Goal: Navigation & Orientation: Find specific page/section

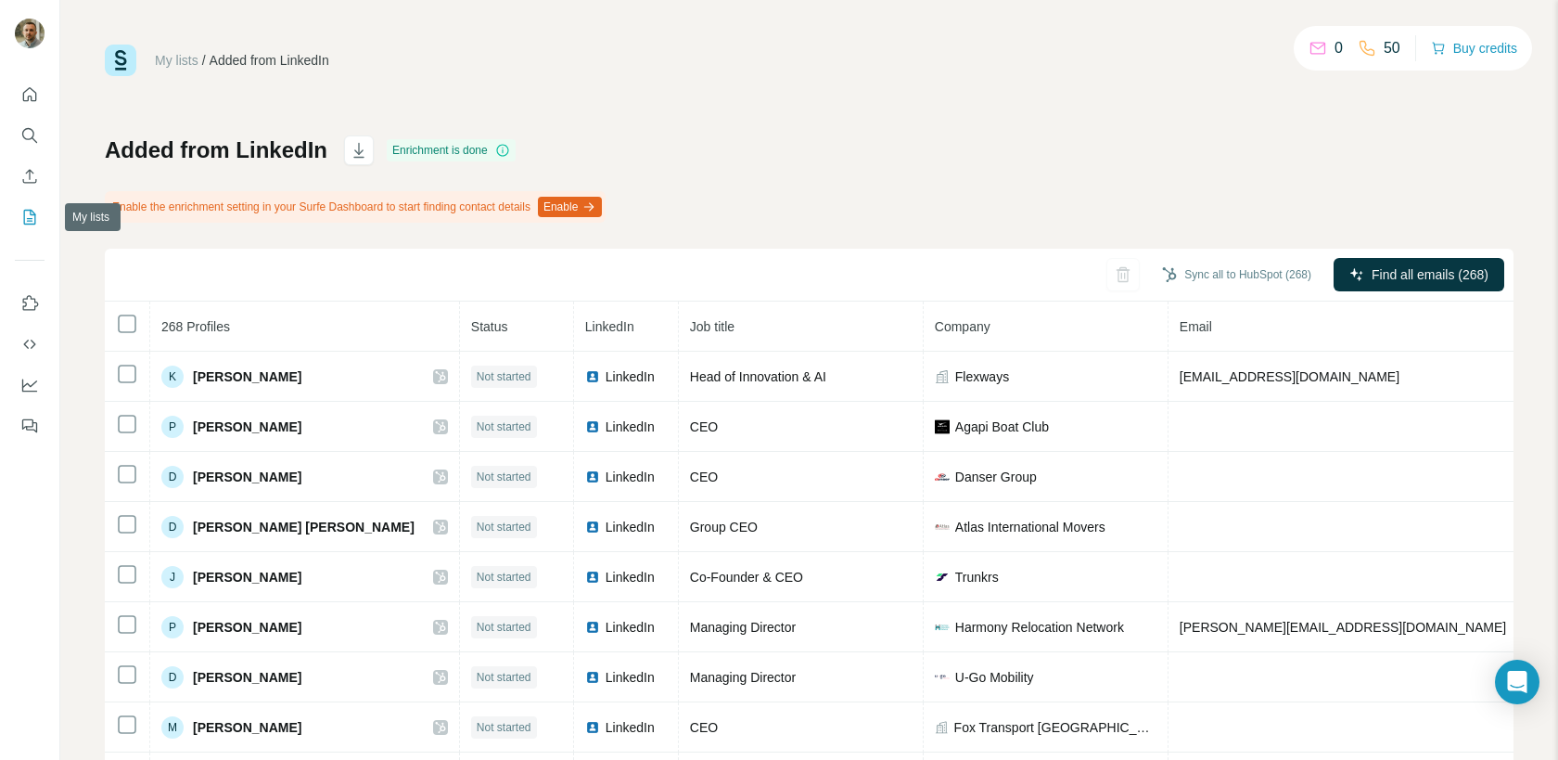
click at [29, 219] on icon "My lists" at bounding box center [31, 216] width 9 height 12
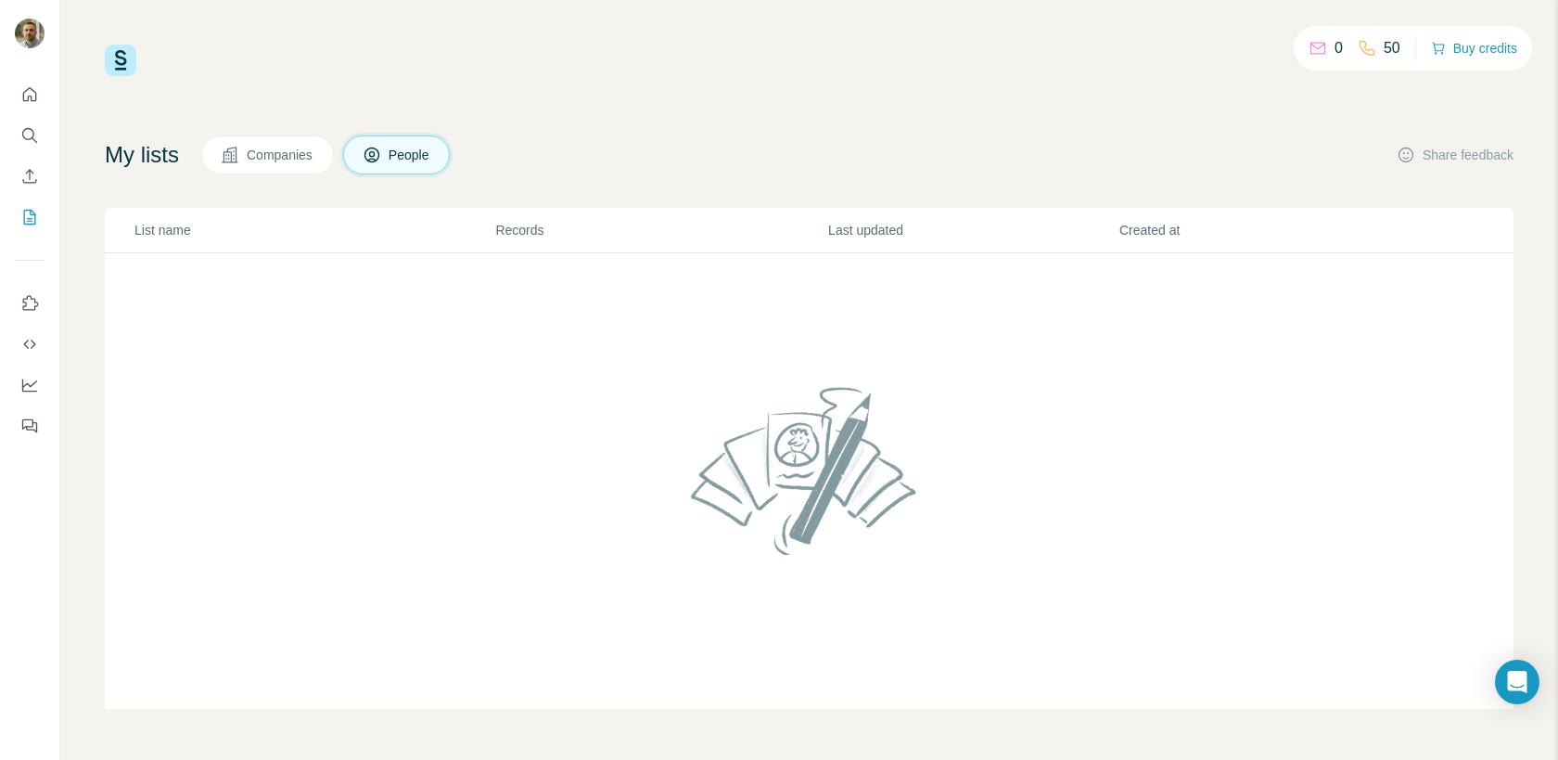
click at [261, 163] on span "Companies" at bounding box center [281, 155] width 68 height 19
click at [400, 142] on button "People" at bounding box center [397, 154] width 108 height 39
click at [32, 106] on button "Quick start" at bounding box center [30, 94] width 30 height 33
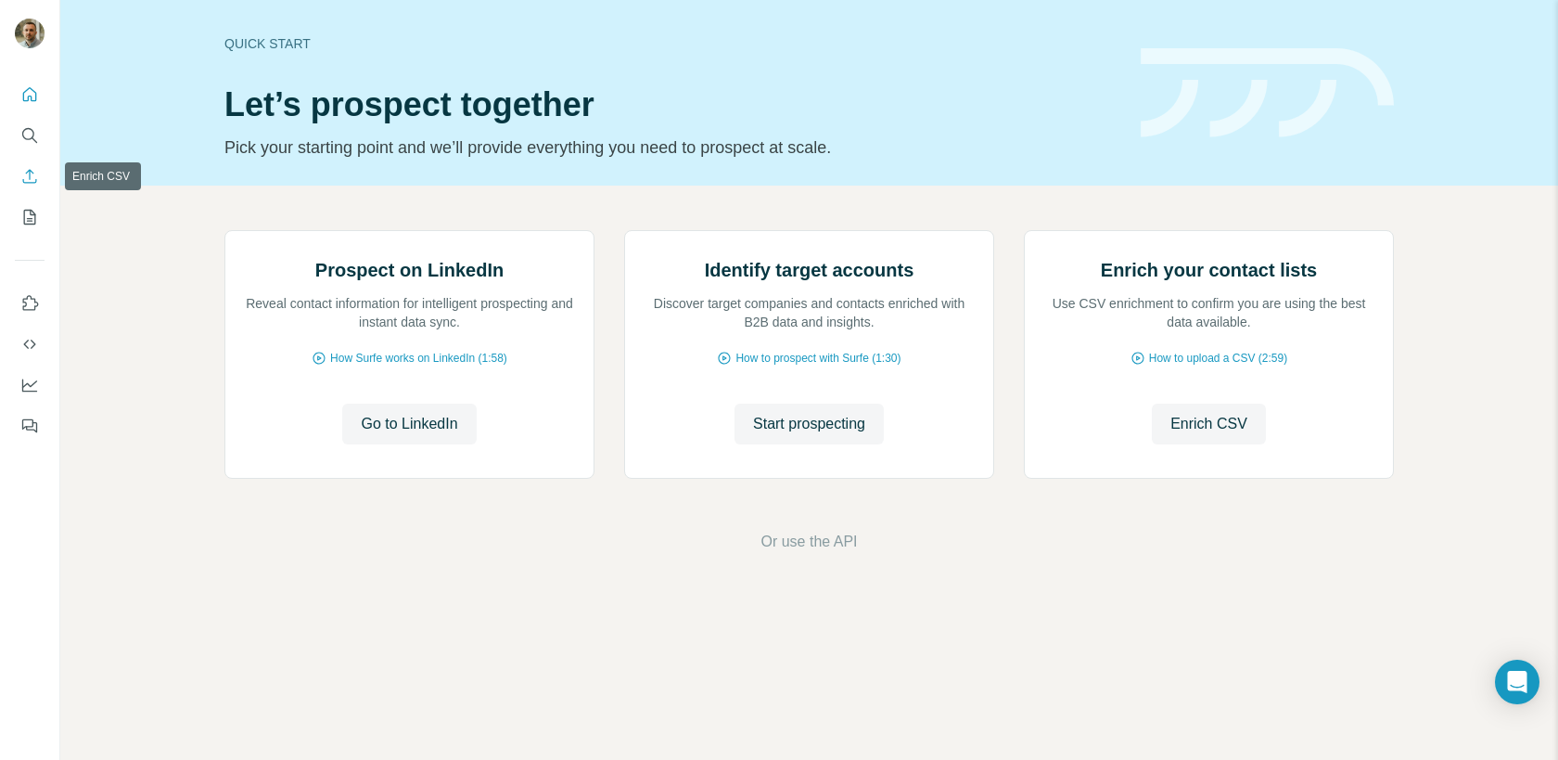
click at [21, 177] on icon "Enrich CSV" at bounding box center [29, 176] width 19 height 19
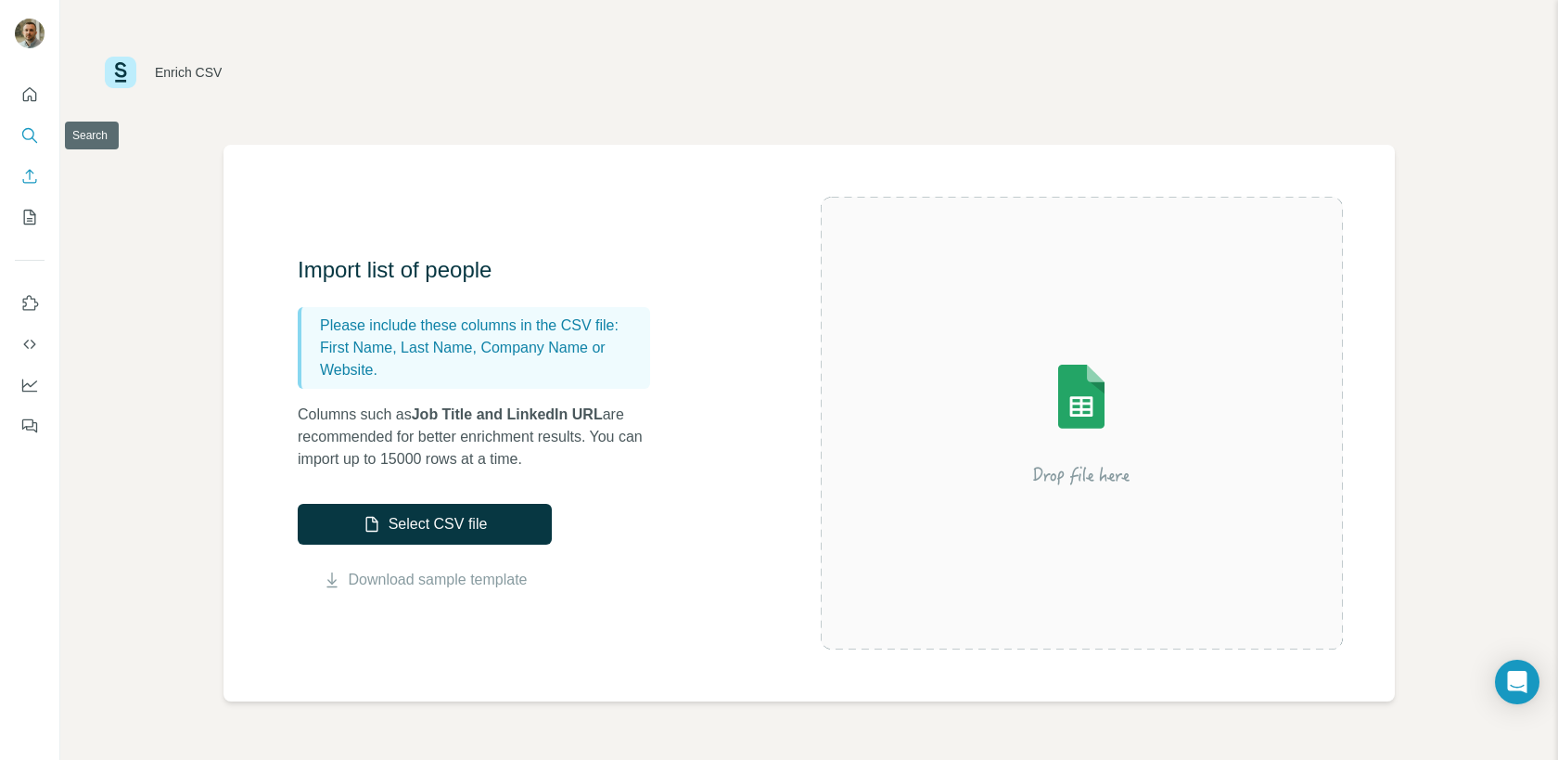
click at [31, 145] on button "Search" at bounding box center [30, 135] width 30 height 33
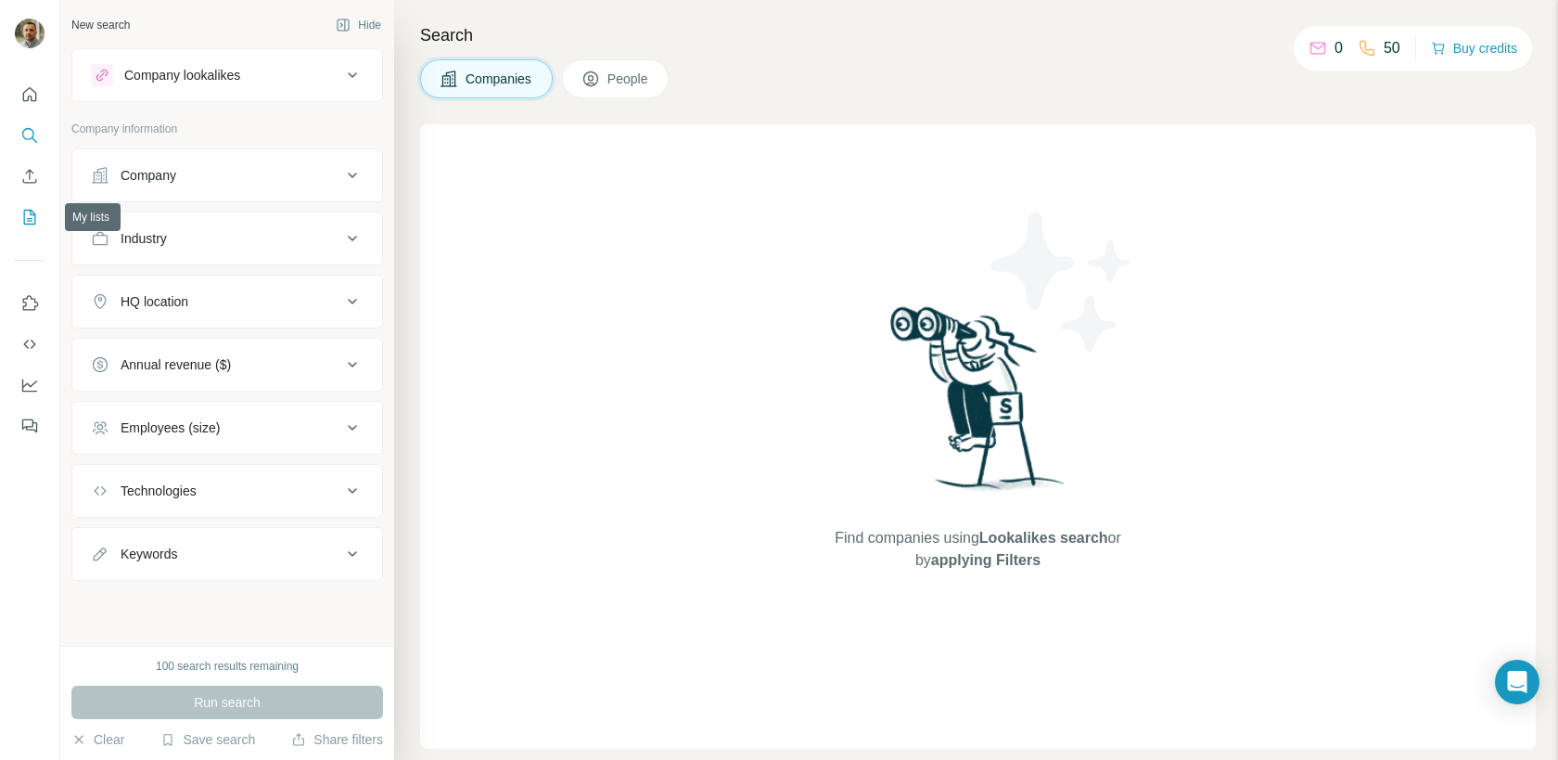
click at [24, 214] on icon "My lists" at bounding box center [30, 217] width 12 height 15
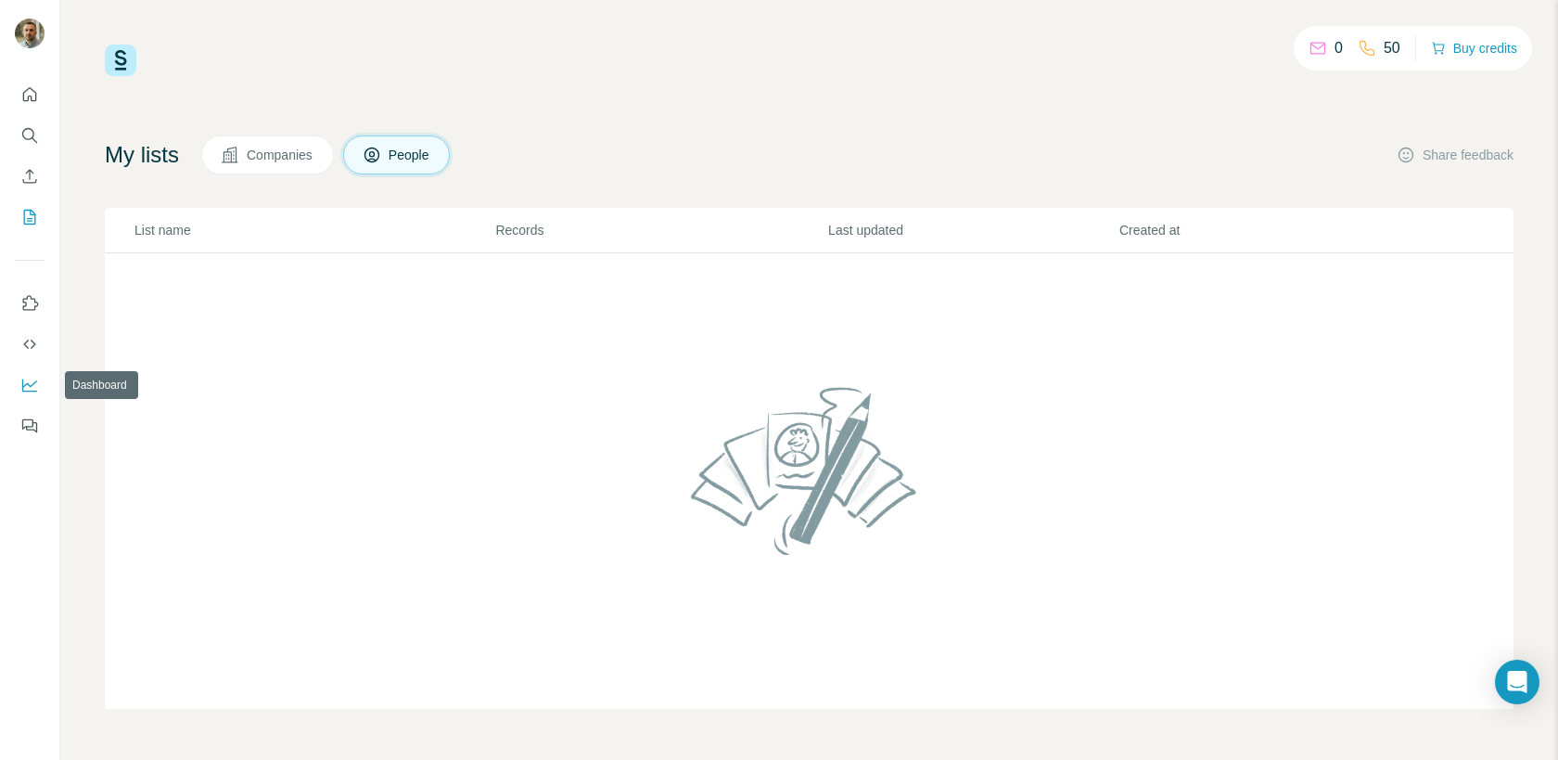
click at [26, 386] on icon "Dashboard" at bounding box center [29, 385] width 19 height 19
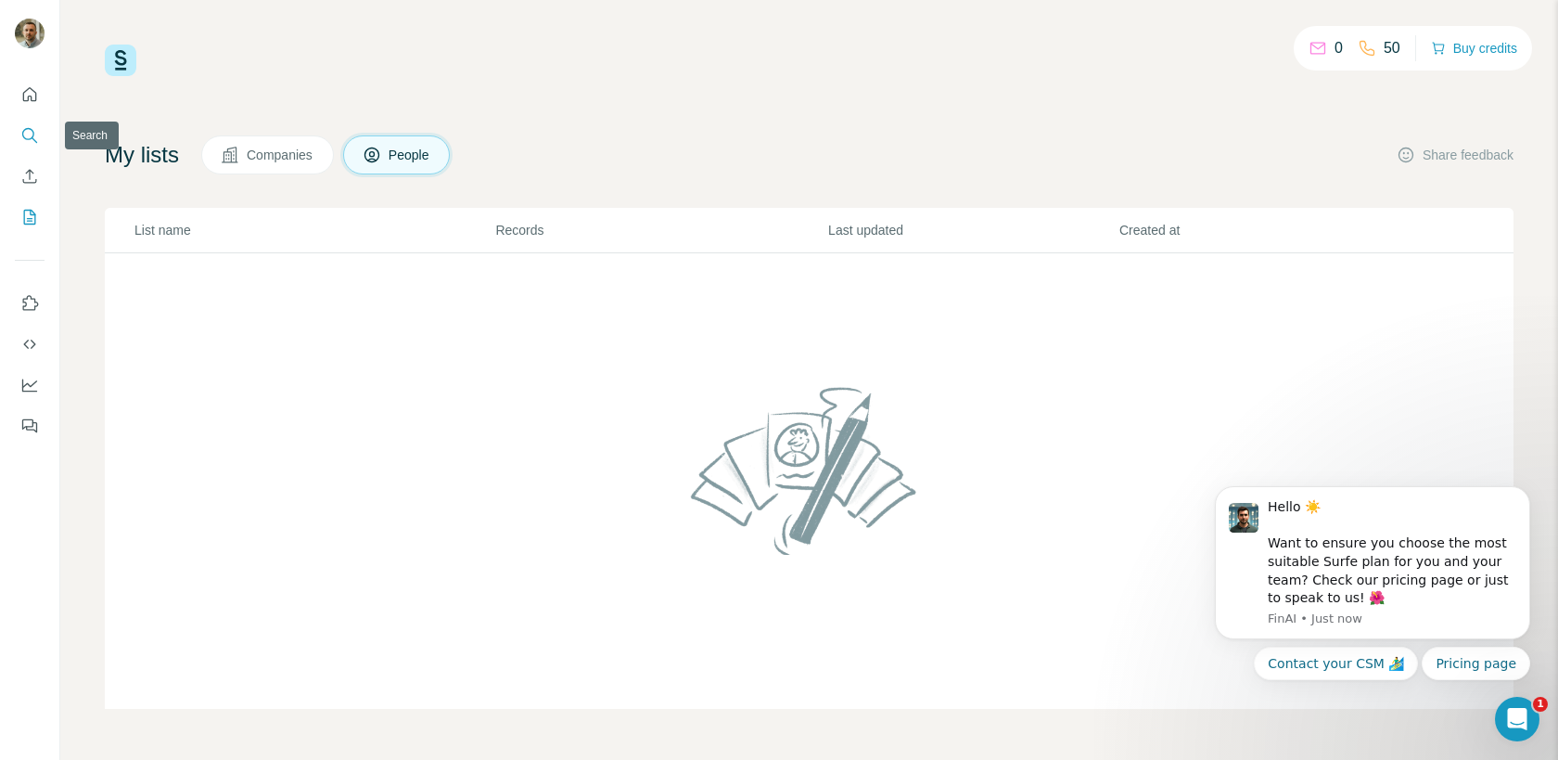
click at [26, 134] on icon "Search" at bounding box center [29, 135] width 19 height 19
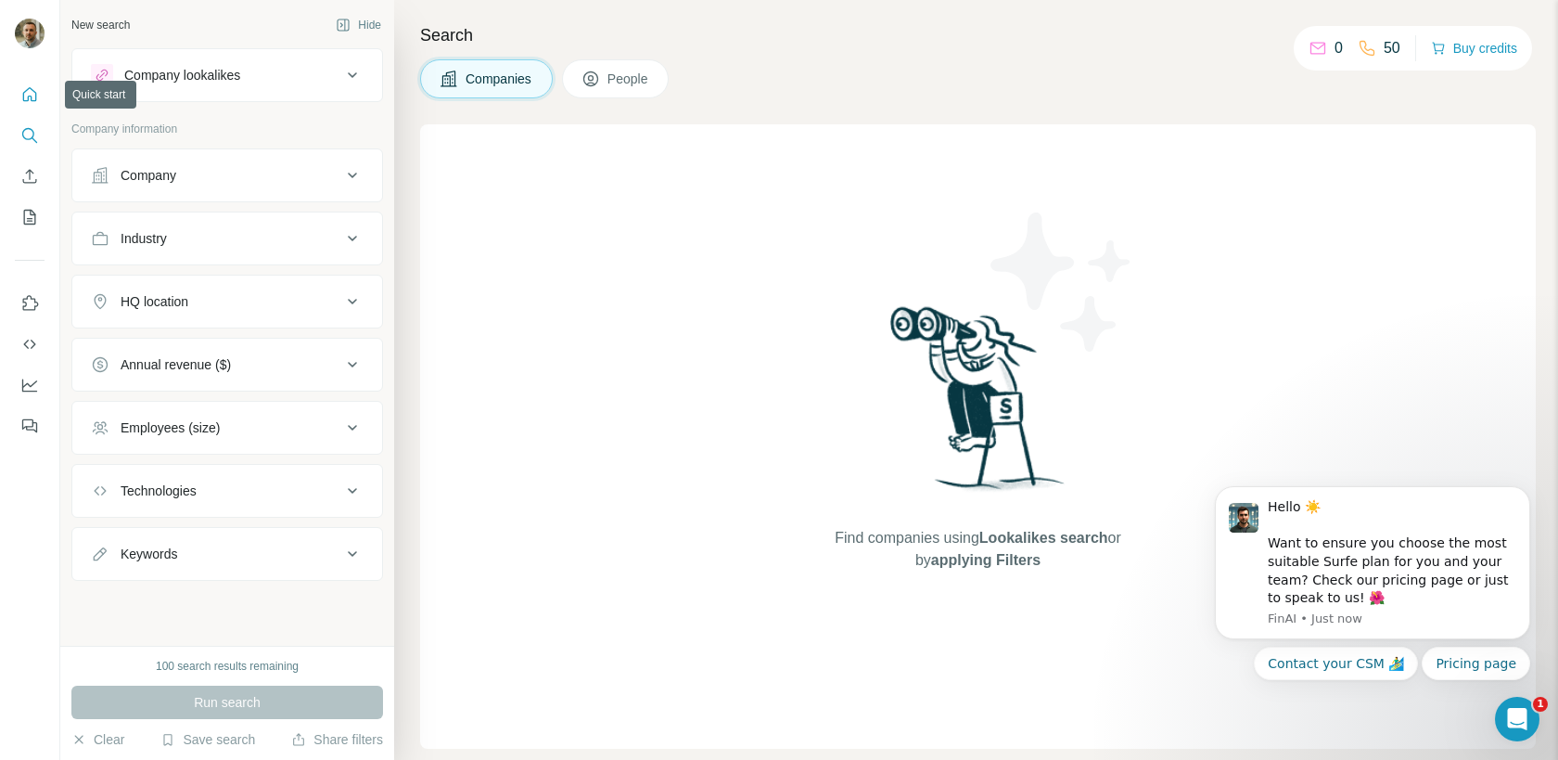
click at [40, 104] on button "Quick start" at bounding box center [30, 94] width 30 height 33
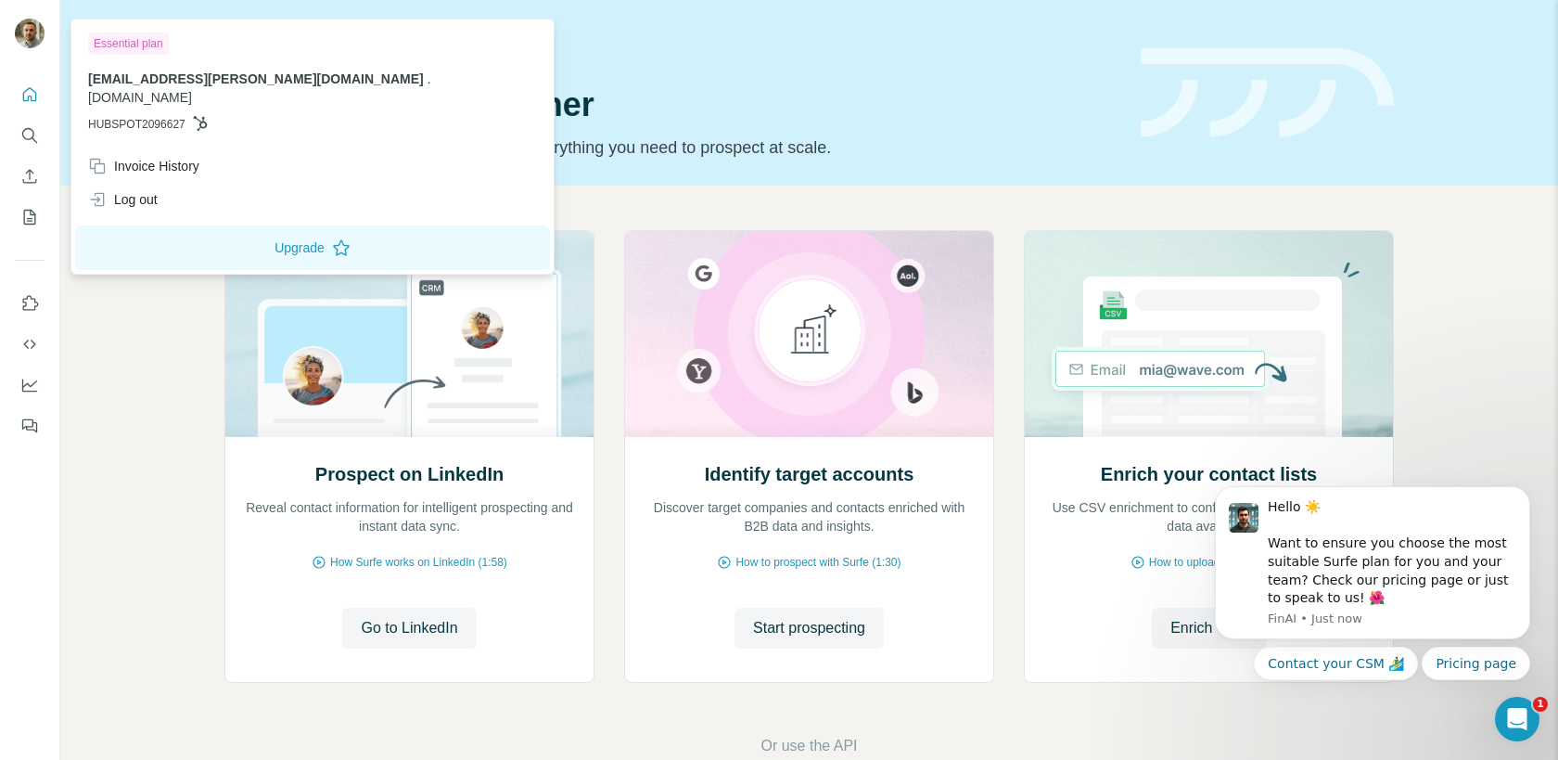
click at [19, 36] on img at bounding box center [30, 34] width 30 height 30
